Goal: Complete application form

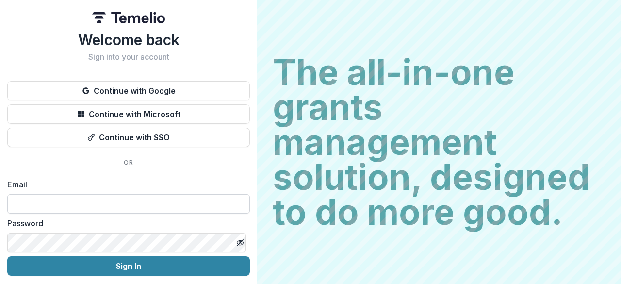
click at [132, 200] on input at bounding box center [128, 203] width 242 height 19
type input "**********"
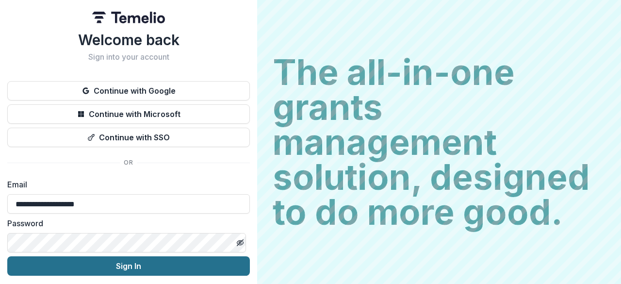
click at [107, 264] on button "Sign In" at bounding box center [128, 265] width 242 height 19
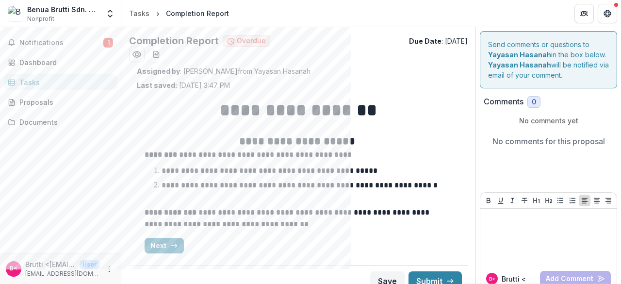
scroll to position [12, 0]
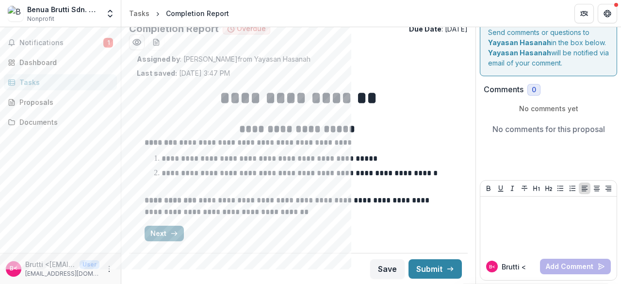
click at [162, 233] on button "Next" at bounding box center [164, 234] width 39 height 16
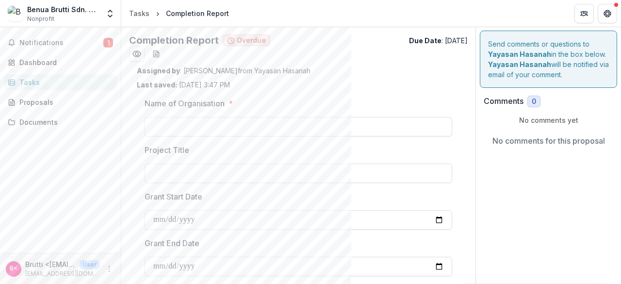
scroll to position [0, 0]
click at [243, 126] on input "Name of Organisation *" at bounding box center [298, 126] width 307 height 19
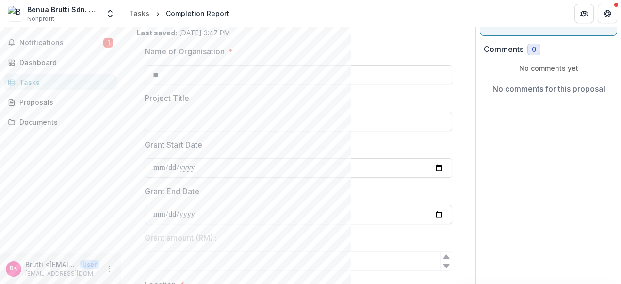
scroll to position [194, 0]
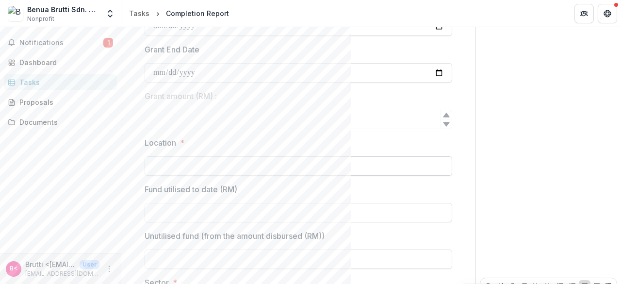
type input "**"
click at [230, 163] on input "Location *" at bounding box center [298, 165] width 307 height 19
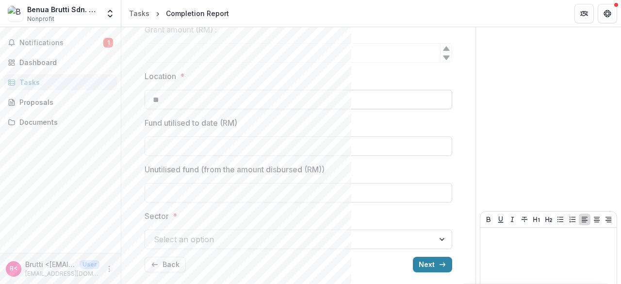
scroll to position [291, 0]
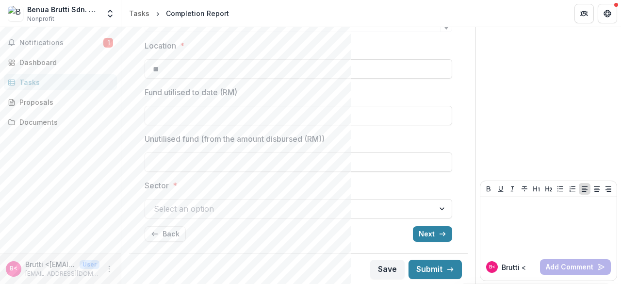
type input "**"
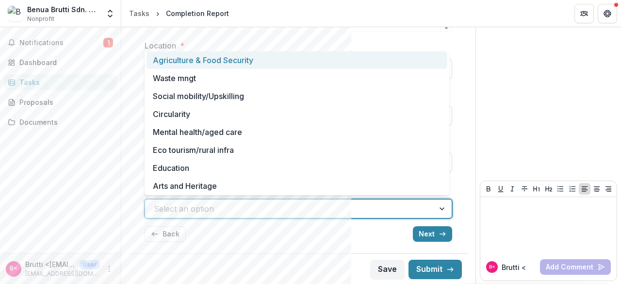
click at [211, 207] on div at bounding box center [290, 209] width 272 height 14
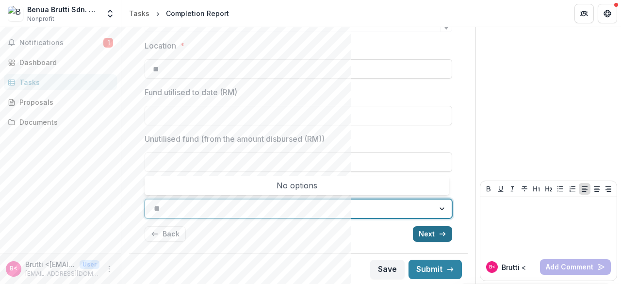
type input "**"
click at [438, 231] on icon "button" at bounding box center [442, 234] width 8 height 8
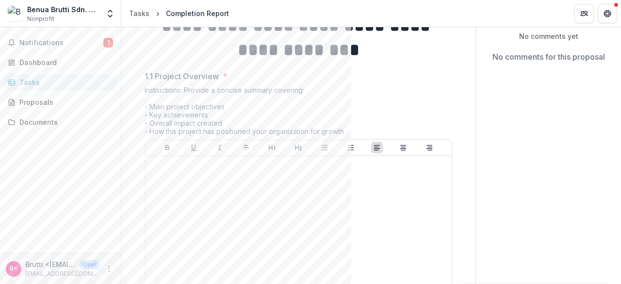
scroll to position [133, 0]
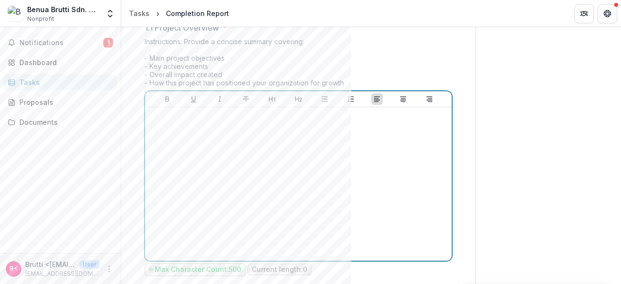
click at [354, 177] on div at bounding box center [298, 183] width 299 height 145
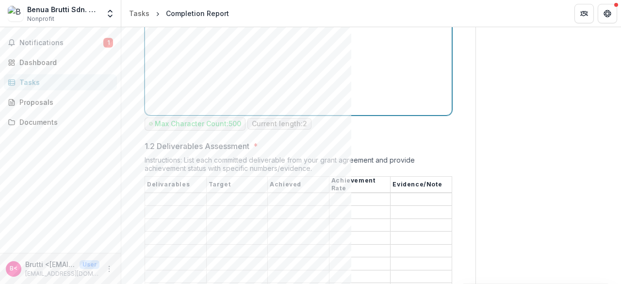
scroll to position [327, 0]
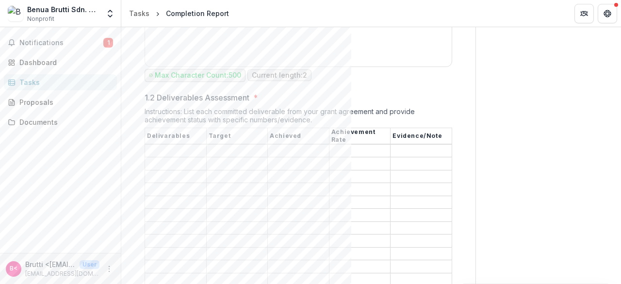
click at [184, 145] on input "1.2 Deliverables Assessment *" at bounding box center [175, 151] width 61 height 12
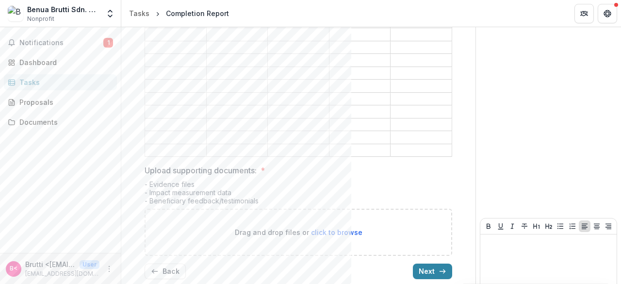
scroll to position [521, 0]
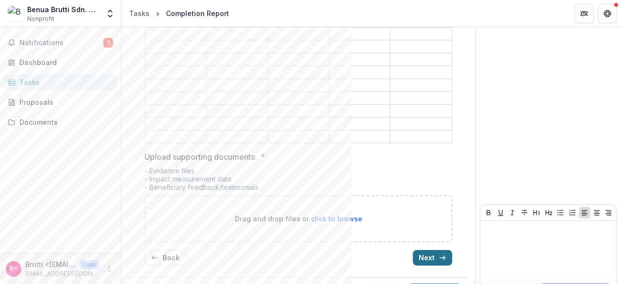
type input "**"
click at [448, 250] on button "Next" at bounding box center [432, 258] width 39 height 16
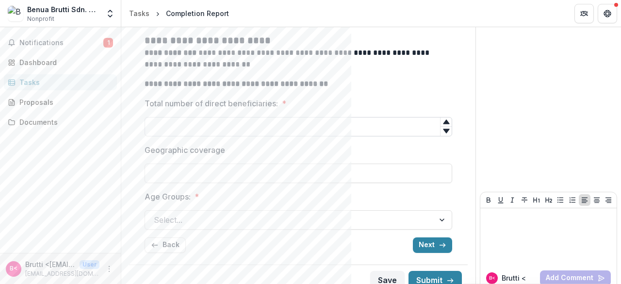
scroll to position [136, 0]
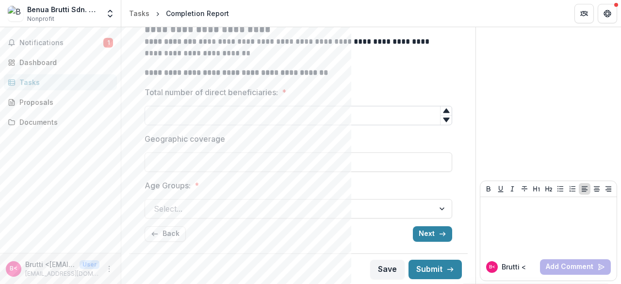
click at [415, 112] on input "Total number of direct beneficiaries: *" at bounding box center [298, 115] width 307 height 19
drag, startPoint x: 441, startPoint y: 230, endPoint x: 441, endPoint y: 189, distance: 41.2
click at [441, 194] on div "**********" at bounding box center [298, 101] width 307 height 295
click at [413, 167] on input "Geographic coverage" at bounding box center [298, 161] width 307 height 19
type input "**********"
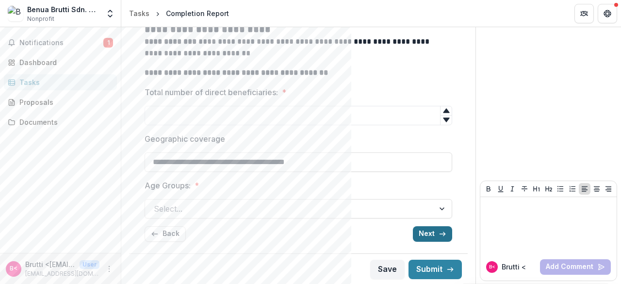
click at [420, 227] on button "Next" at bounding box center [432, 234] width 39 height 16
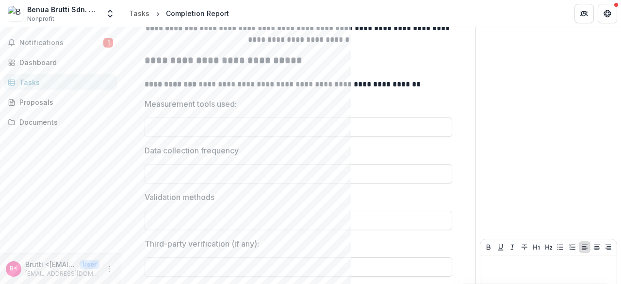
scroll to position [194, 0]
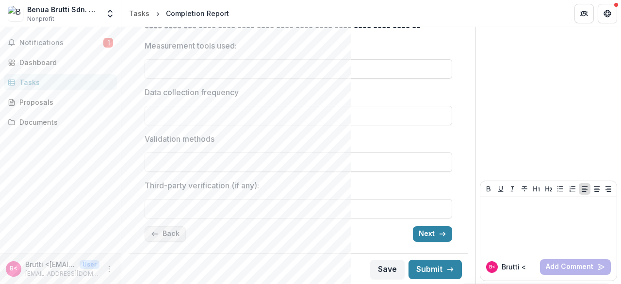
click at [166, 233] on button "Back" at bounding box center [165, 234] width 41 height 16
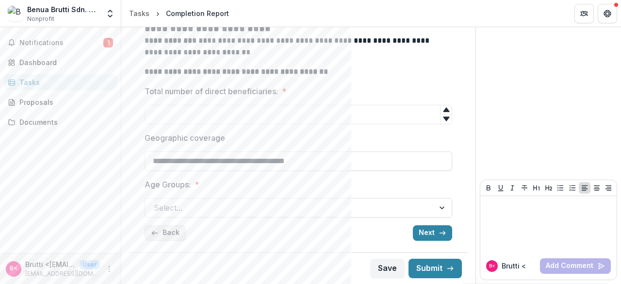
scroll to position [136, 0]
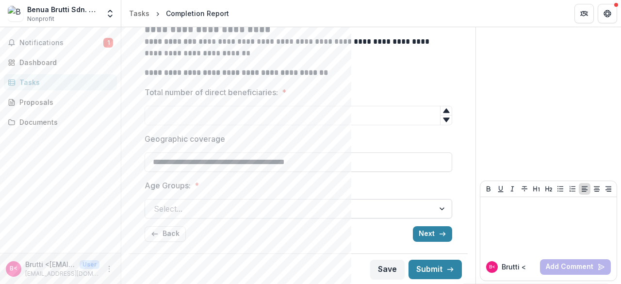
click at [212, 209] on div at bounding box center [290, 209] width 272 height 14
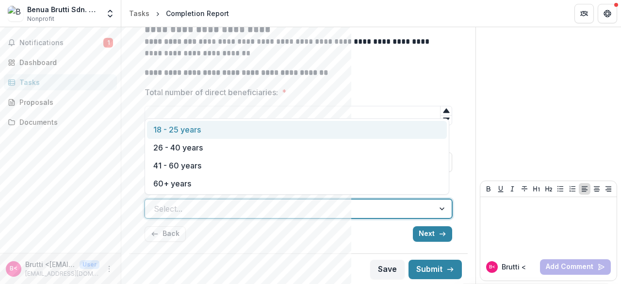
click at [233, 133] on div "18 - 25 years" at bounding box center [297, 130] width 300 height 18
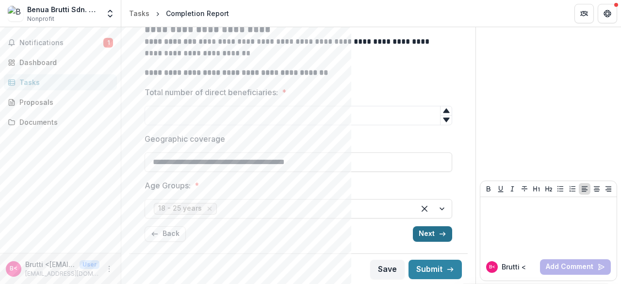
click at [422, 235] on button "Next" at bounding box center [432, 234] width 39 height 16
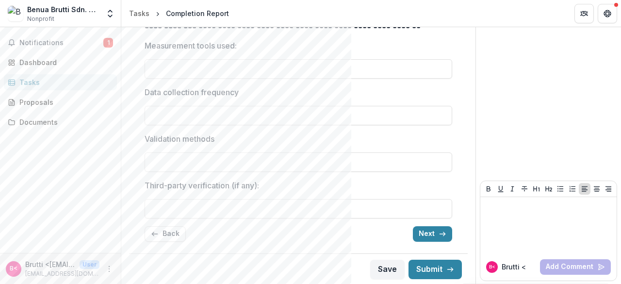
scroll to position [146, 0]
click at [431, 232] on button "Next" at bounding box center [432, 234] width 39 height 16
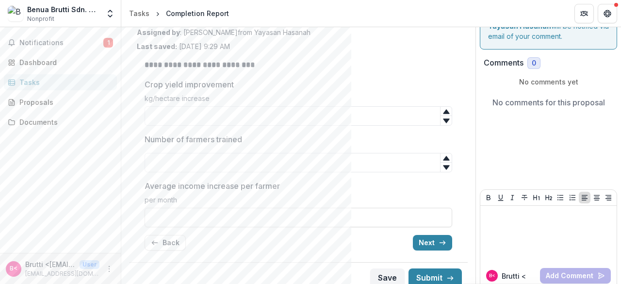
scroll to position [48, 0]
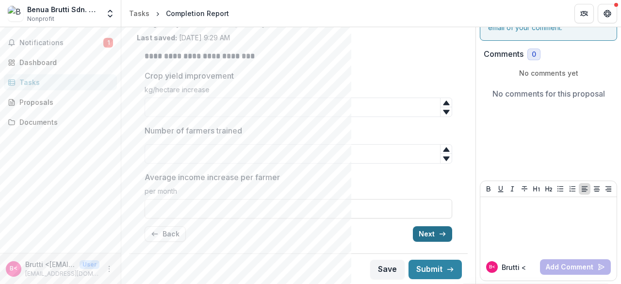
click at [434, 241] on button "Next" at bounding box center [432, 234] width 39 height 16
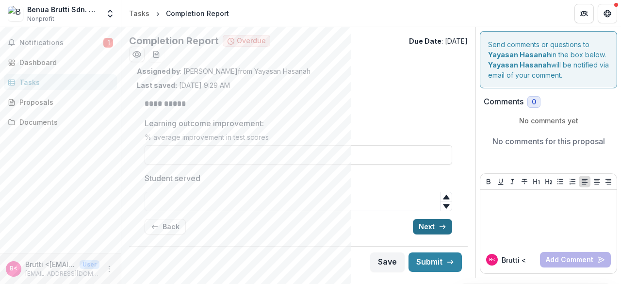
scroll to position [0, 0]
click at [437, 228] on button "Next" at bounding box center [432, 227] width 39 height 16
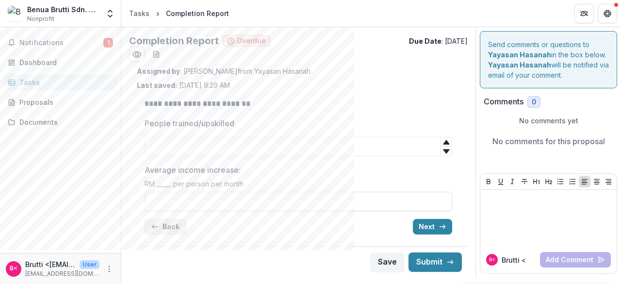
click at [168, 228] on button "Back" at bounding box center [165, 227] width 41 height 16
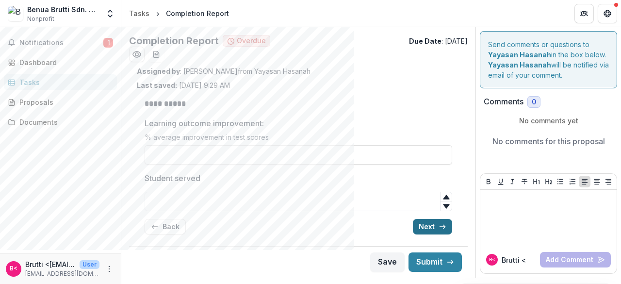
click at [430, 225] on button "Next" at bounding box center [432, 227] width 39 height 16
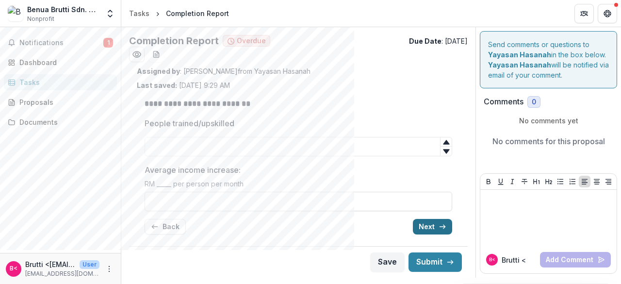
click at [429, 226] on button "Next" at bounding box center [432, 227] width 39 height 16
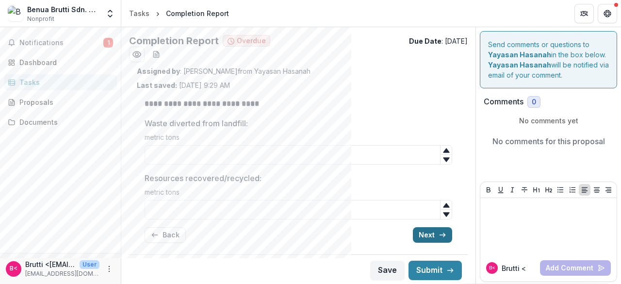
click at [436, 239] on button "Next" at bounding box center [432, 235] width 39 height 16
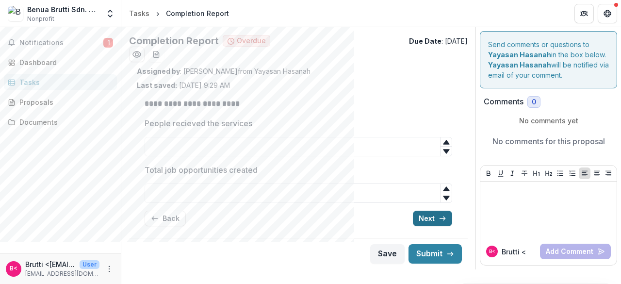
click at [442, 221] on icon "button" at bounding box center [442, 218] width 8 height 8
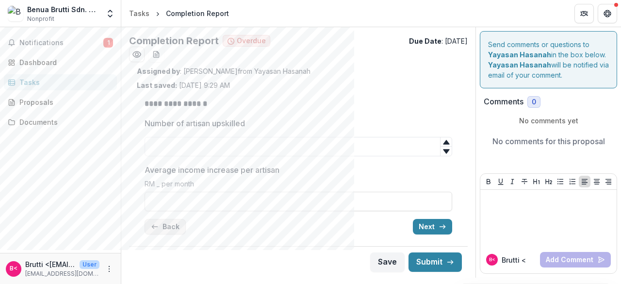
click at [154, 221] on button "Back" at bounding box center [165, 227] width 41 height 16
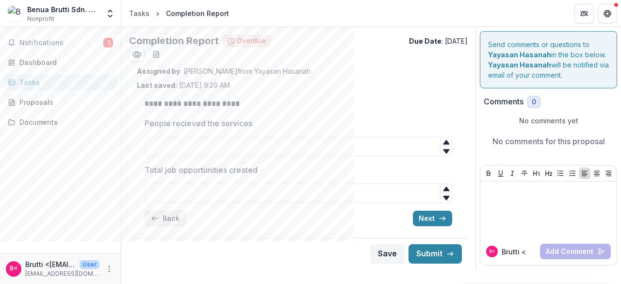
click at [155, 224] on button "Back" at bounding box center [165, 218] width 41 height 16
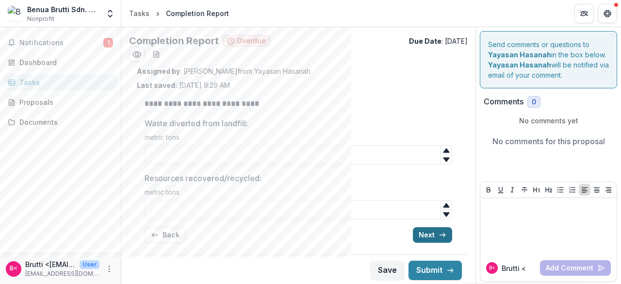
click at [429, 237] on button "Next" at bounding box center [432, 235] width 39 height 16
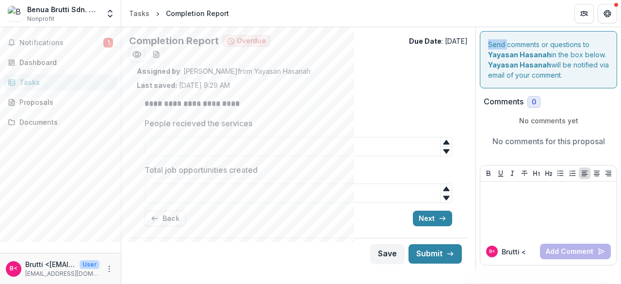
click at [429, 236] on div "**********" at bounding box center [298, 152] width 354 height 234
drag, startPoint x: 429, startPoint y: 228, endPoint x: 428, endPoint y: 223, distance: 5.9
click at [429, 226] on div "**********" at bounding box center [298, 162] width 307 height 144
click at [428, 222] on button "Next" at bounding box center [432, 218] width 39 height 16
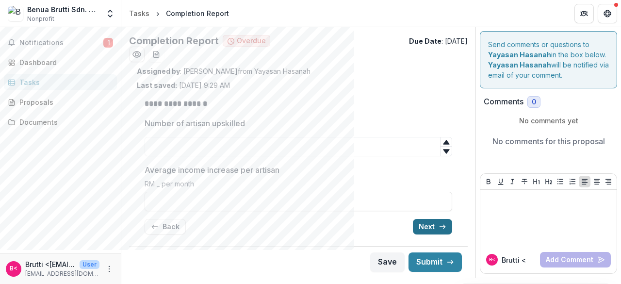
click at [428, 224] on button "Next" at bounding box center [432, 227] width 39 height 16
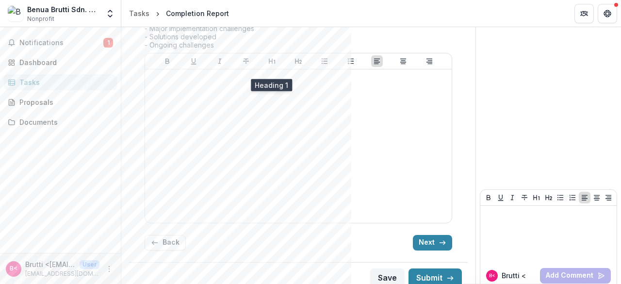
scroll to position [640, 0]
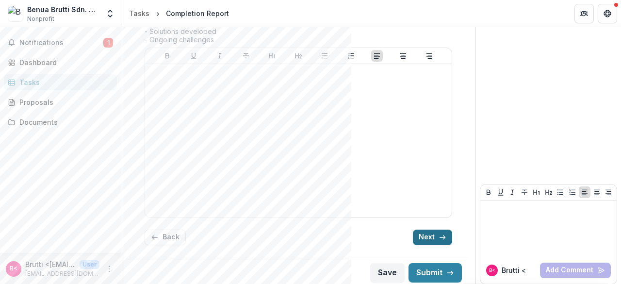
click at [444, 230] on button "Next" at bounding box center [432, 237] width 39 height 16
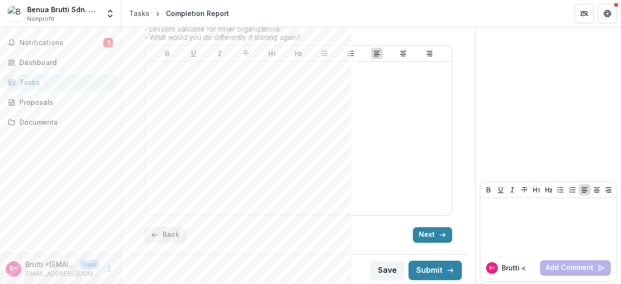
click at [170, 227] on button "Back" at bounding box center [165, 235] width 41 height 16
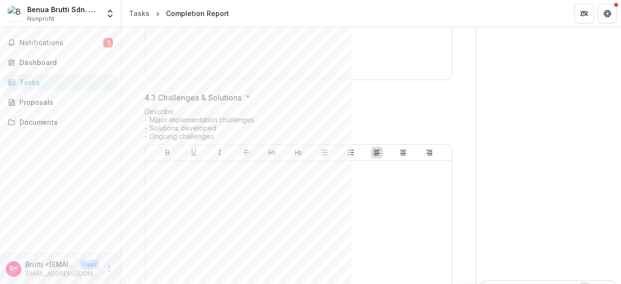
scroll to position [543, 0]
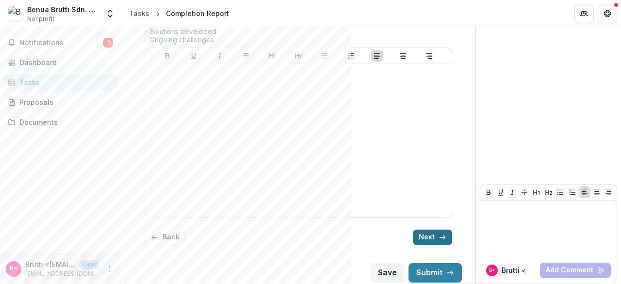
click at [423, 234] on button "Next" at bounding box center [432, 237] width 39 height 16
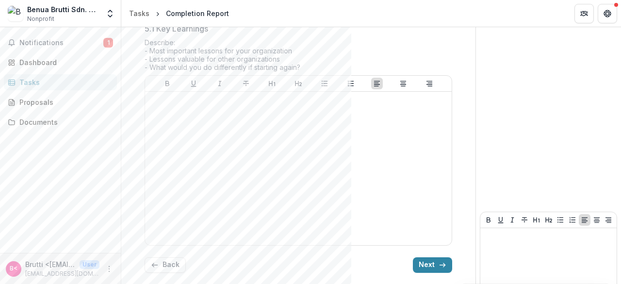
scroll to position [162, 0]
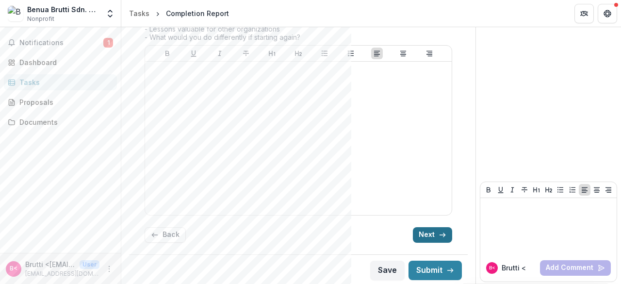
click at [444, 231] on button "Next" at bounding box center [432, 235] width 39 height 16
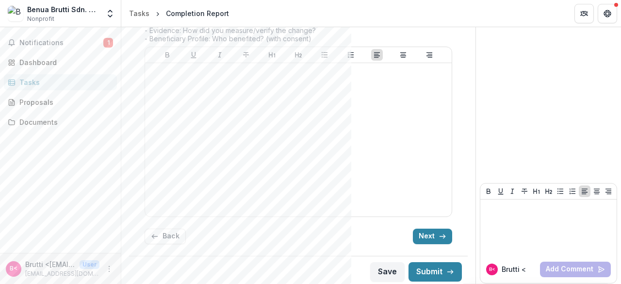
scroll to position [200, 0]
click at [424, 229] on button "Next" at bounding box center [432, 235] width 39 height 16
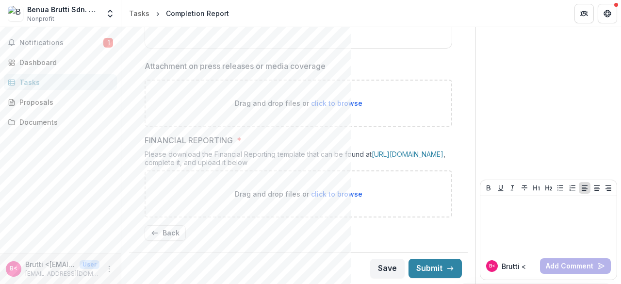
scroll to position [310, 0]
click at [372, 153] on link "[URL][DOMAIN_NAME]" at bounding box center [408, 154] width 72 height 8
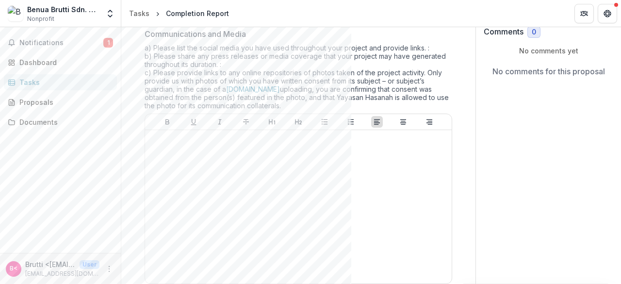
scroll to position [0, 0]
